Goal: Task Accomplishment & Management: Use online tool/utility

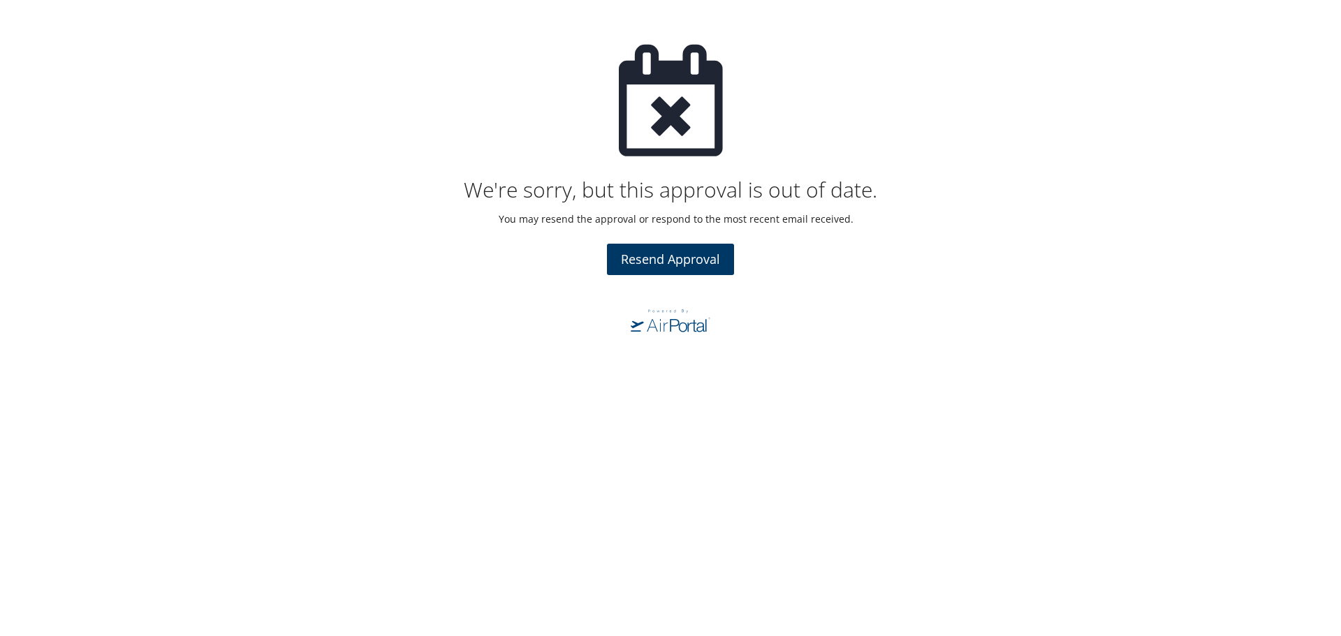
click at [659, 262] on span "Resend Approval" at bounding box center [670, 259] width 99 height 17
